Goal: Find specific page/section: Find specific page/section

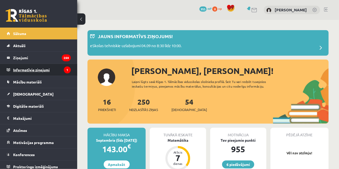
click at [62, 69] on legend "Informatīvie ziņojumi 1" at bounding box center [42, 70] width 58 height 12
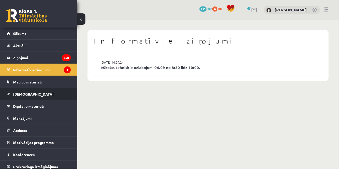
click at [56, 88] on link "[DEMOGRAPHIC_DATA]" at bounding box center [39, 94] width 64 height 12
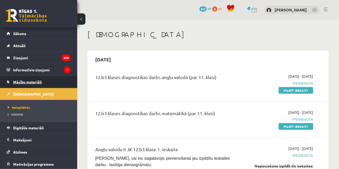
click at [53, 84] on link "Mācību materiāli" at bounding box center [39, 82] width 64 height 12
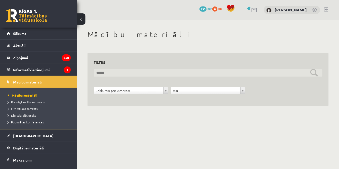
click at [316, 74] on input "text" at bounding box center [208, 73] width 229 height 8
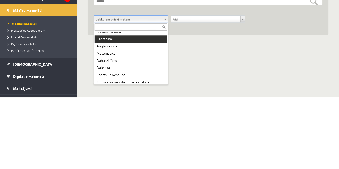
scroll to position [13, 0]
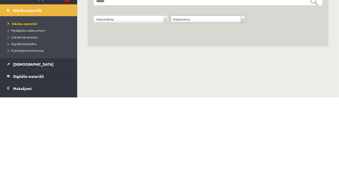
click at [266, 107] on div "**********" at bounding box center [208, 85] width 241 height 65
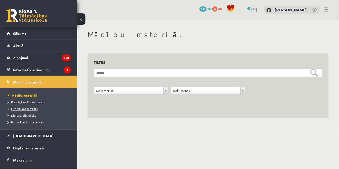
click at [41, 107] on link "Literatūras saraksts" at bounding box center [40, 108] width 64 height 5
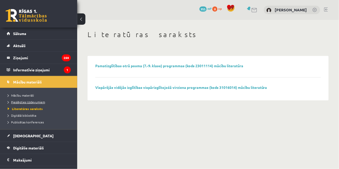
click at [39, 102] on span "Pieslēgties Uzdevumiem" at bounding box center [26, 102] width 37 height 4
